Goal: Transaction & Acquisition: Purchase product/service

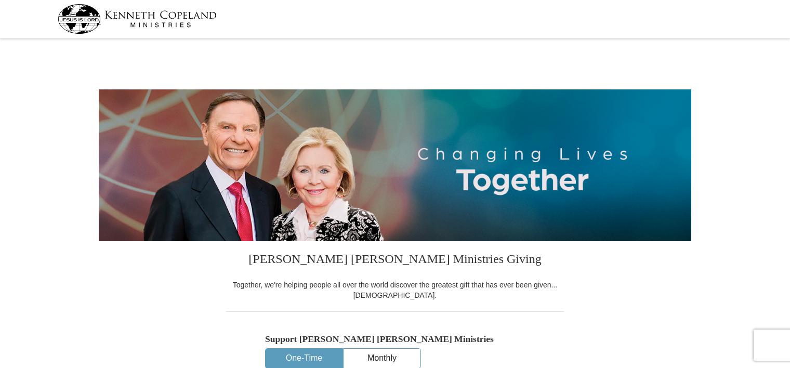
select select "[GEOGRAPHIC_DATA]"
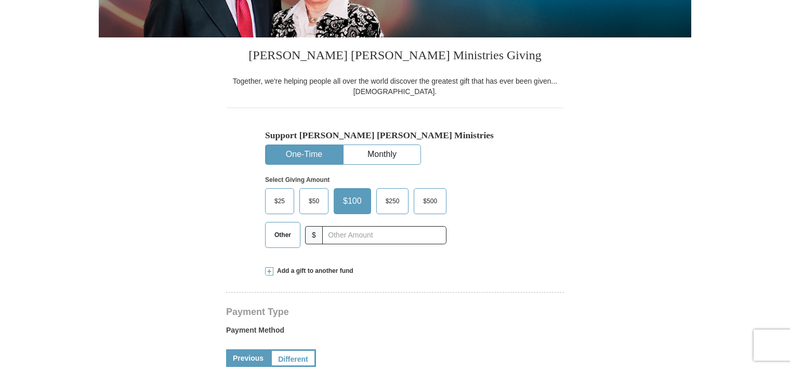
scroll to position [208, 0]
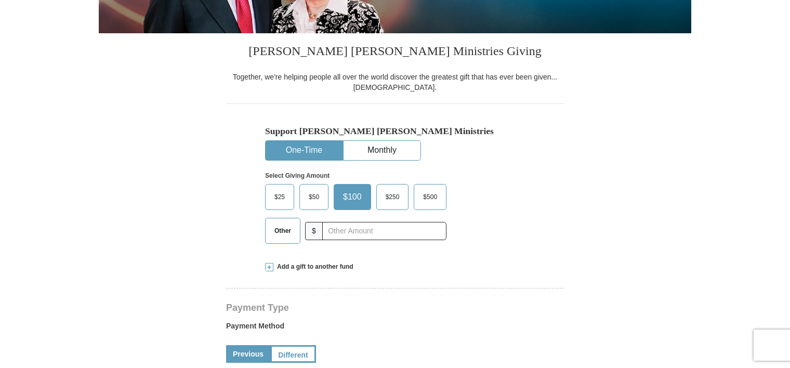
click at [290, 231] on span "Other" at bounding box center [282, 231] width 27 height 16
click at [0, 0] on input "Other" at bounding box center [0, 0] width 0 height 0
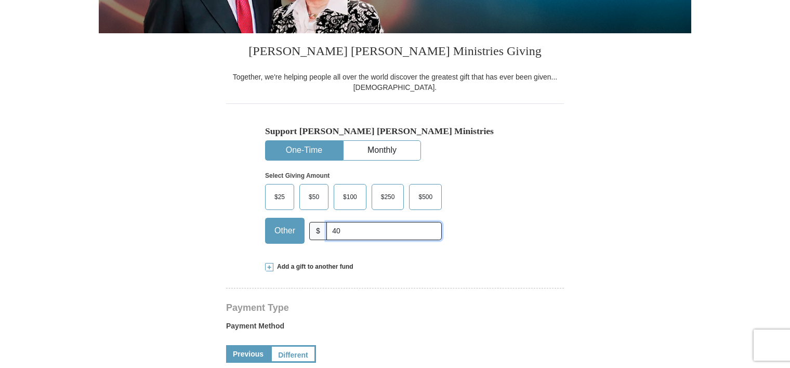
type input "400"
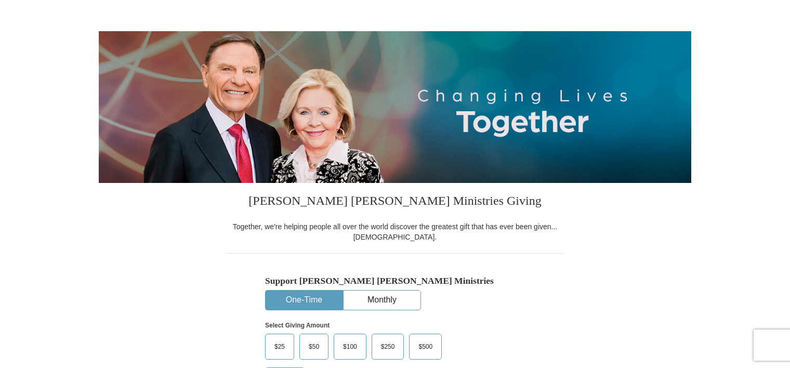
scroll to position [0, 0]
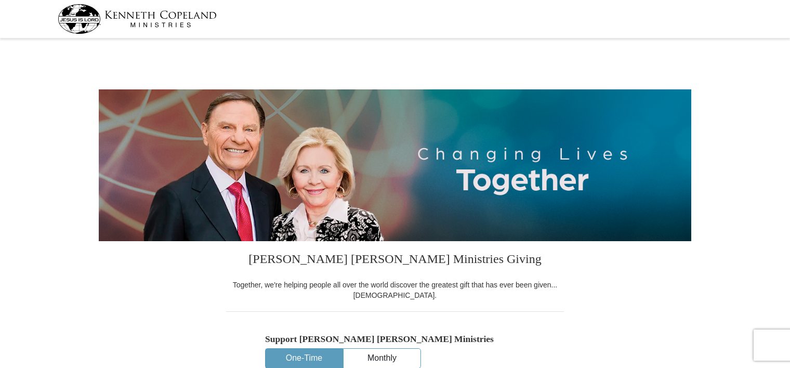
select select "[GEOGRAPHIC_DATA]"
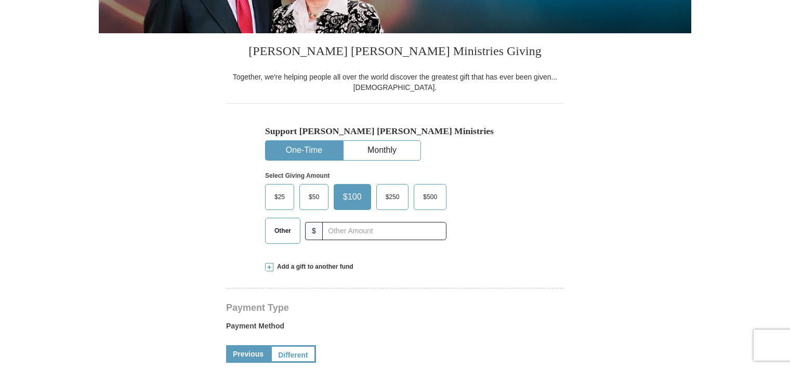
click at [280, 233] on span "Other" at bounding box center [282, 231] width 27 height 16
click at [0, 0] on input "Other" at bounding box center [0, 0] width 0 height 0
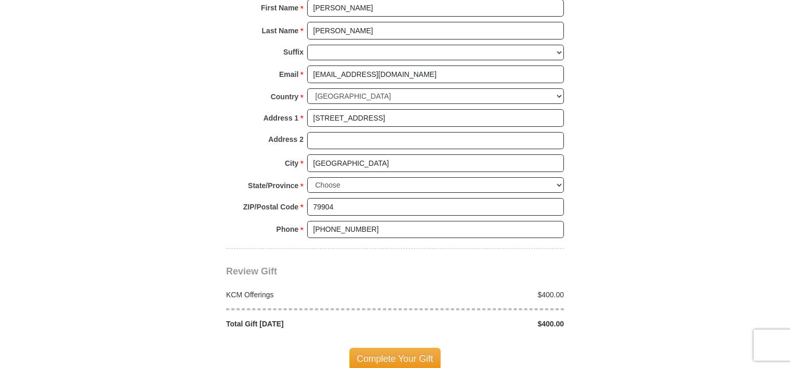
scroll to position [779, 0]
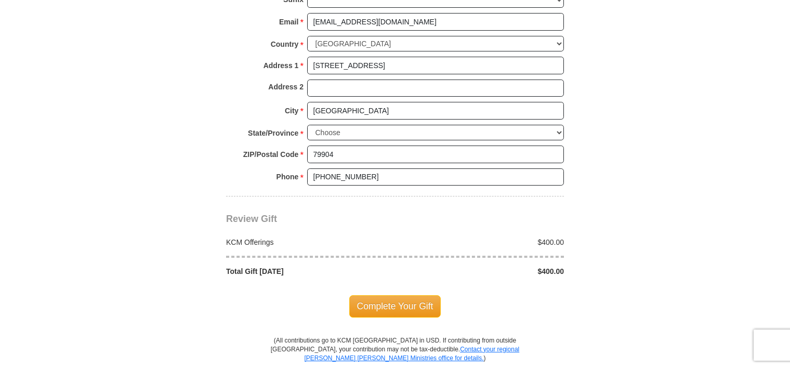
type input "400.00"
drag, startPoint x: 371, startPoint y: 175, endPoint x: 364, endPoint y: 165, distance: 11.8
click at [371, 175] on input "[PHONE_NUMBER]" at bounding box center [435, 177] width 257 height 18
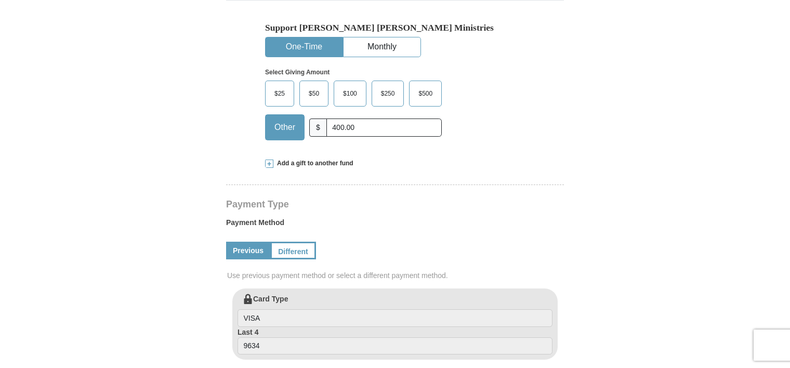
scroll to position [312, 0]
type input "(915) 9792563"
click at [268, 161] on span at bounding box center [269, 163] width 8 height 8
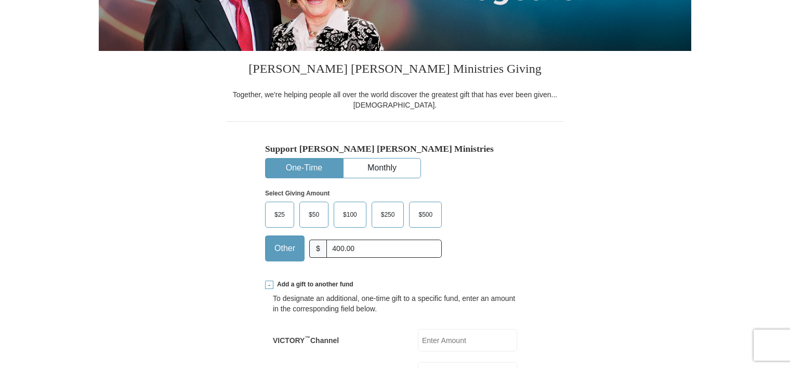
scroll to position [208, 0]
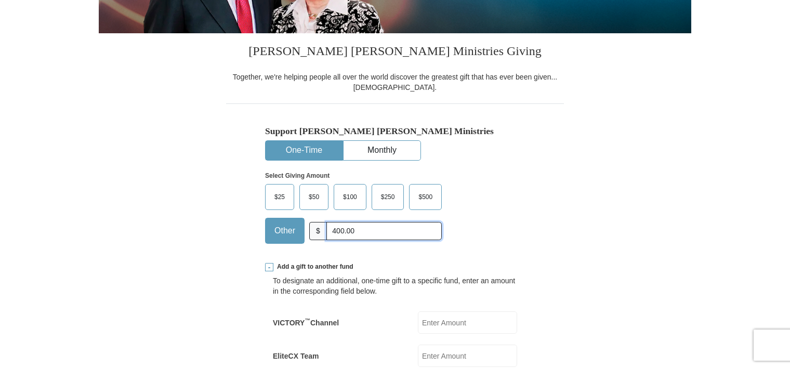
drag, startPoint x: 361, startPoint y: 228, endPoint x: 289, endPoint y: 219, distance: 72.7
click at [359, 228] on input "400.00" at bounding box center [383, 231] width 115 height 18
drag, startPoint x: 289, startPoint y: 219, endPoint x: 280, endPoint y: 217, distance: 9.1
click at [280, 217] on div "$25 $50 $100 $250 $500 Other $" at bounding box center [353, 214] width 177 height 60
type input "0"
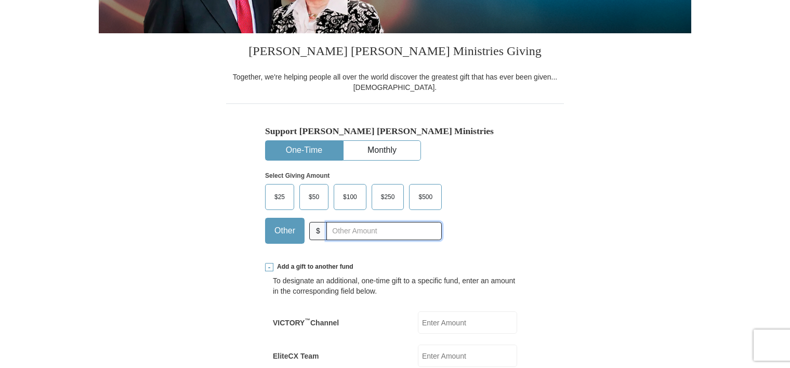
scroll to position [0, 0]
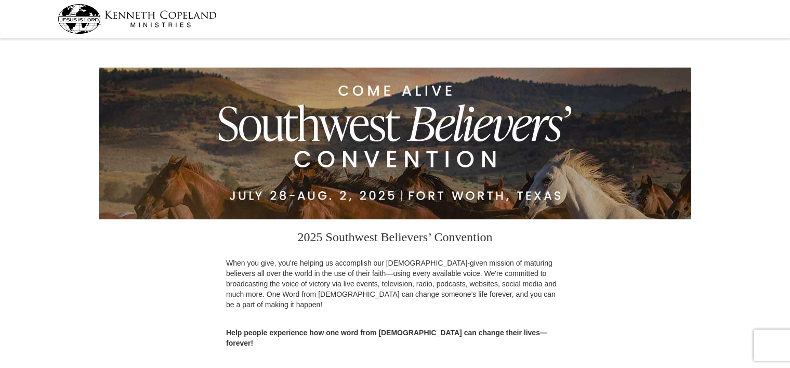
select select "[GEOGRAPHIC_DATA]"
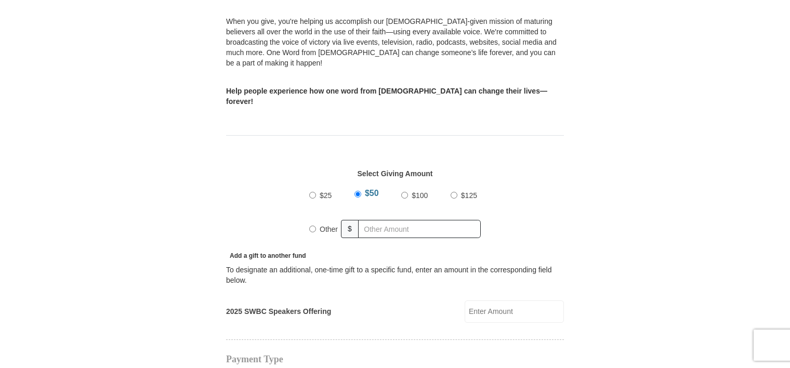
scroll to position [260, 0]
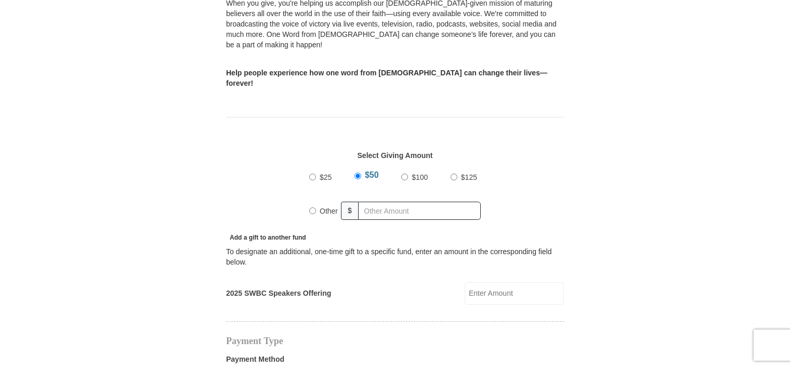
click at [312, 207] on input "Other" at bounding box center [312, 210] width 7 height 7
radio input "true"
type input "4"
click at [477, 282] on input "2025 SWBC Speakers Offering" at bounding box center [513, 293] width 99 height 22
click at [405, 202] on input "text" at bounding box center [421, 211] width 119 height 18
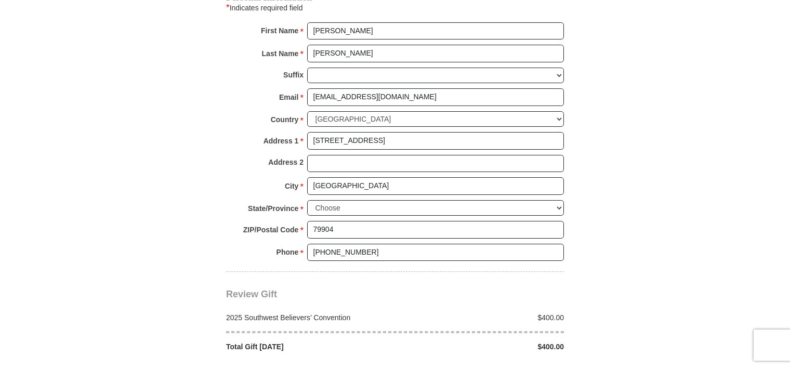
scroll to position [779, 0]
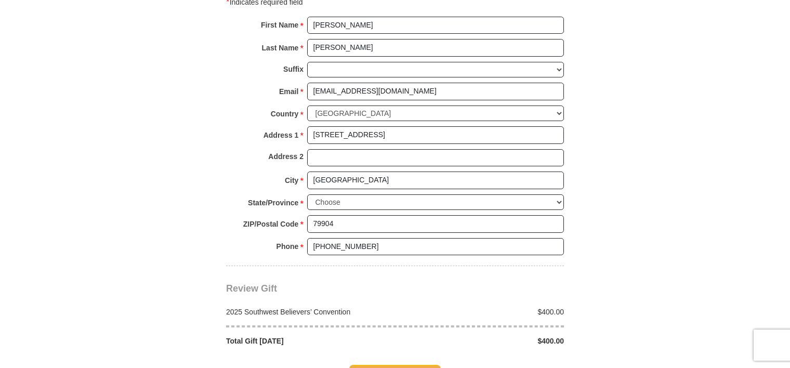
type input "400.00"
click at [366, 238] on input "(915) 328-2415" at bounding box center [435, 247] width 257 height 18
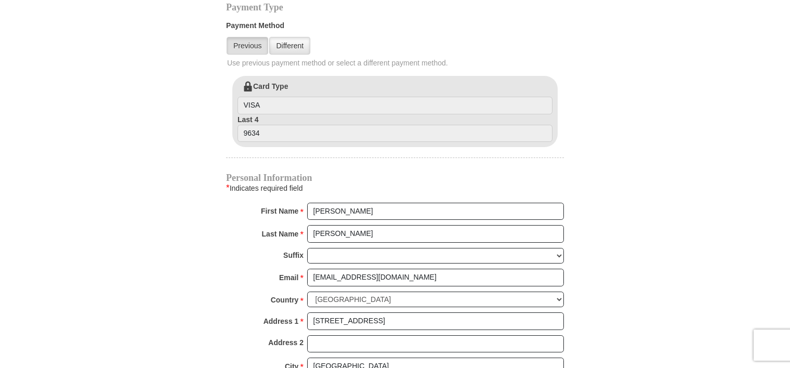
scroll to position [571, 0]
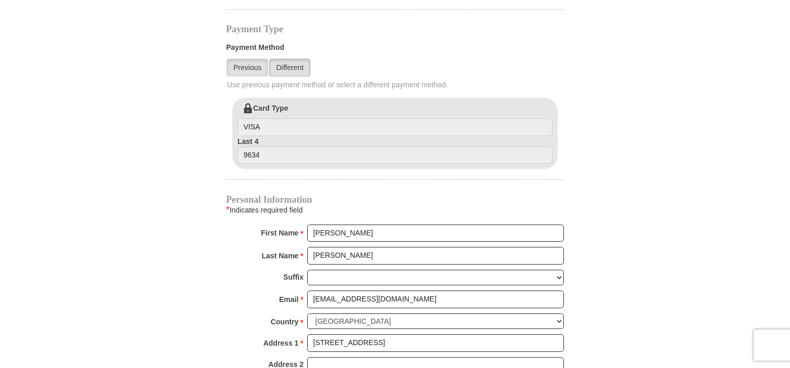
type input "(915) 9792563"
click at [291, 59] on link "Different" at bounding box center [289, 68] width 41 height 18
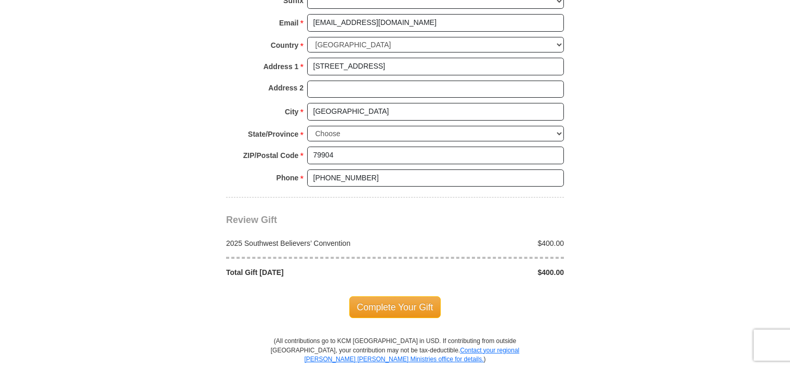
scroll to position [987, 0]
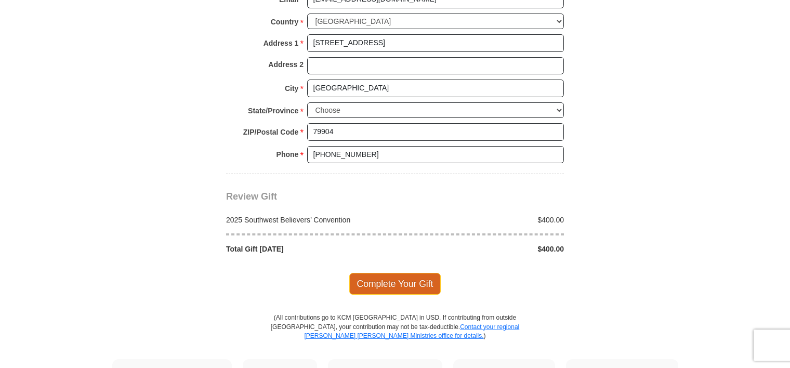
click at [416, 273] on span "Complete Your Gift" at bounding box center [395, 284] width 92 height 22
click at [0, 0] on div at bounding box center [0, 0] width 0 height 0
